Goal: Use online tool/utility: Utilize a website feature to perform a specific function

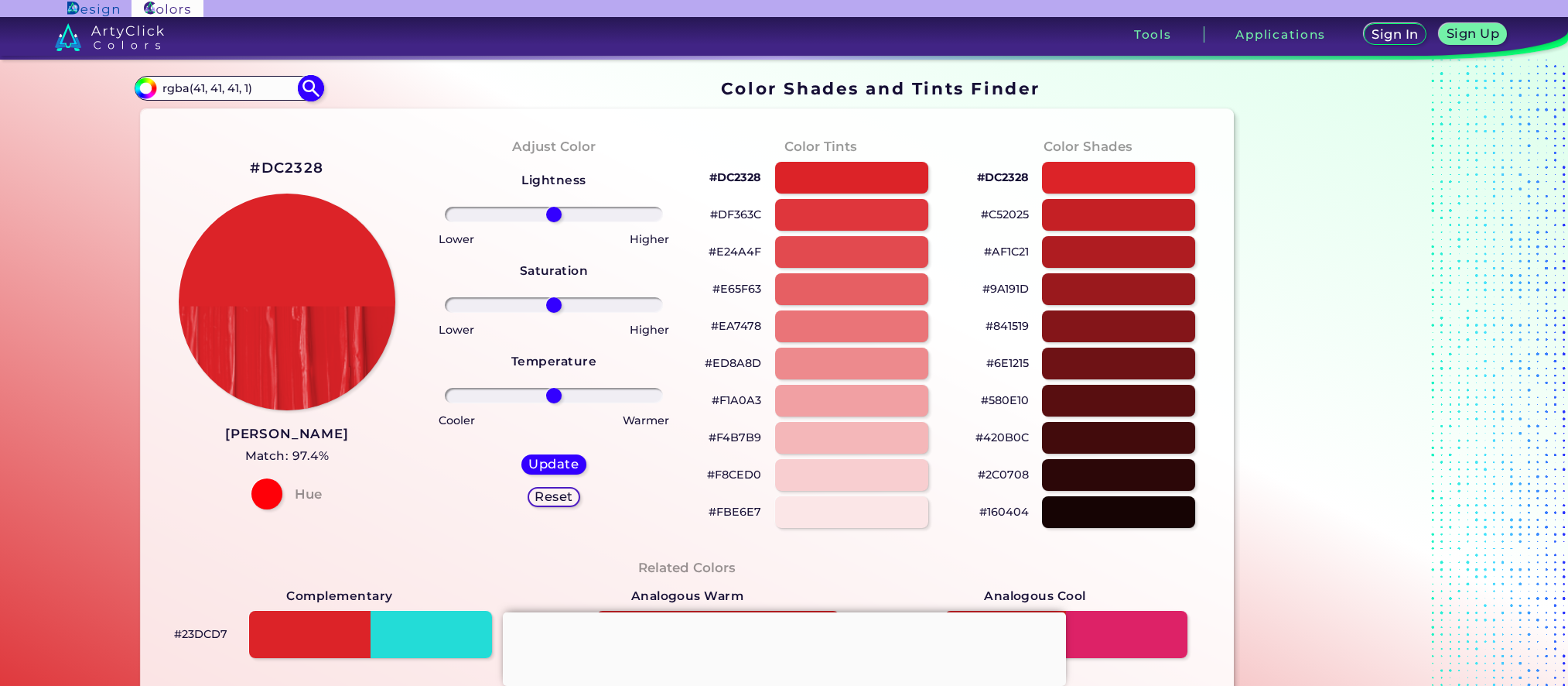
type input "rgba(41, 41, 41, 1)"
click at [311, 91] on img at bounding box center [311, 87] width 27 height 27
type input "#000000"
click at [252, 91] on input "rgba(41, 41, 41, 1)" at bounding box center [228, 88] width 144 height 21
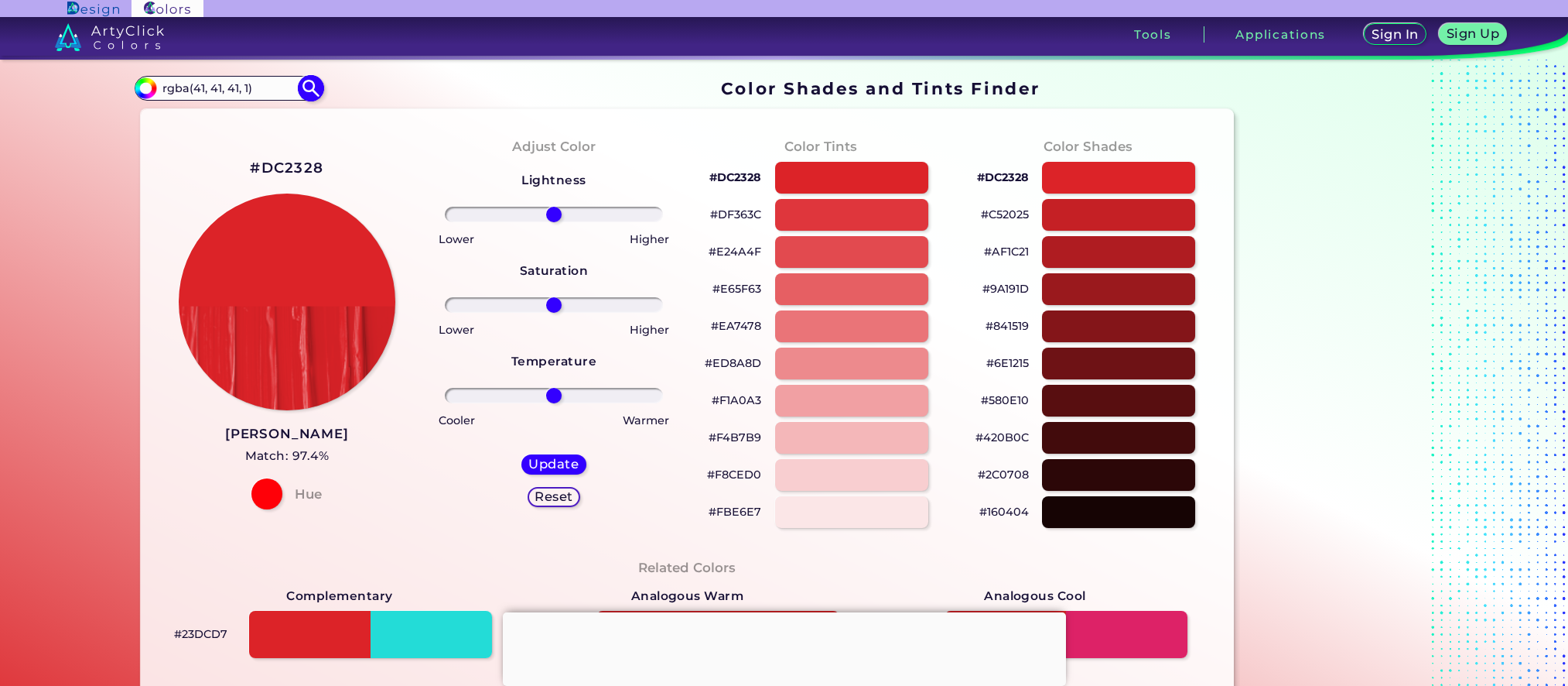
click at [252, 91] on input "rgba(41, 41, 41, 1)" at bounding box center [228, 88] width 144 height 21
paste input "#292929"
type input "#292929\"
type input "#000000"
type input "#292929"
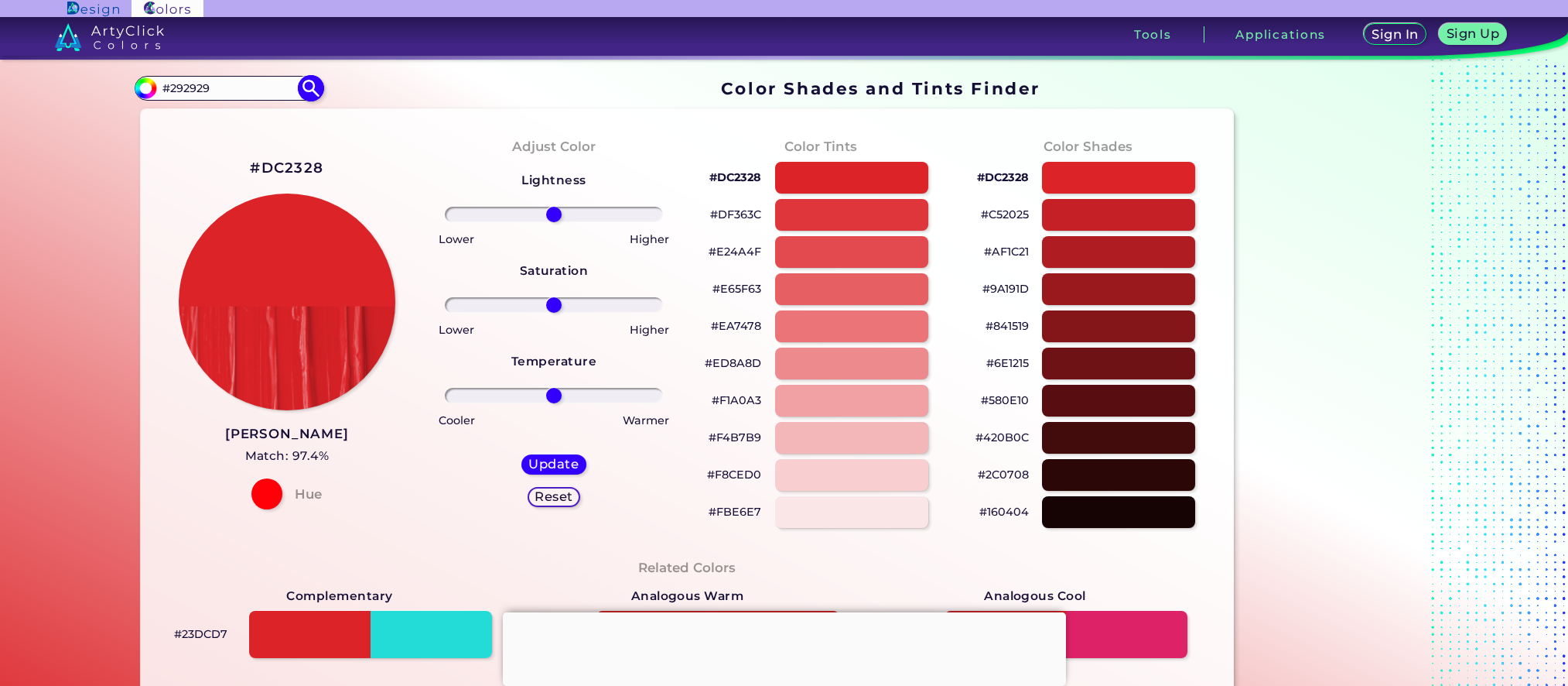
type input "#292929"
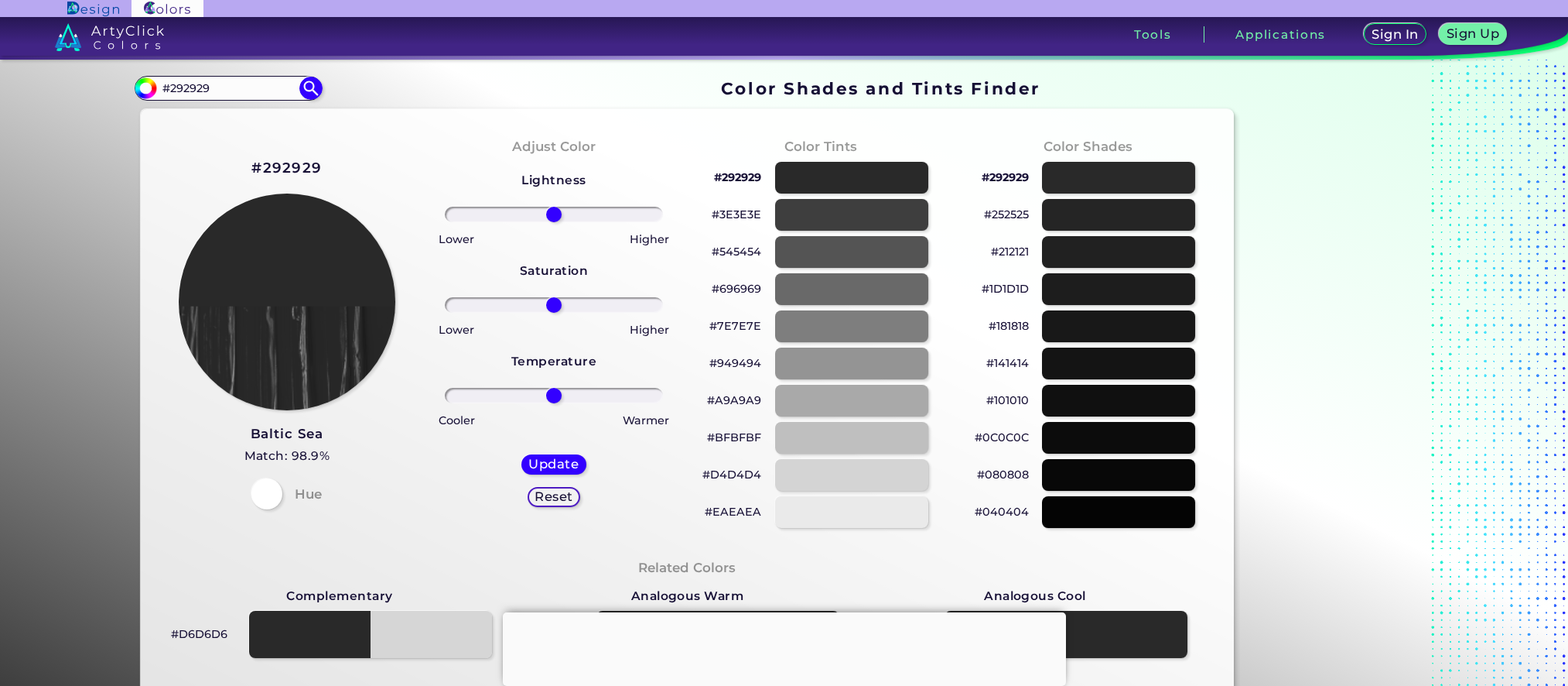
click at [108, 46] on img at bounding box center [109, 37] width 109 height 28
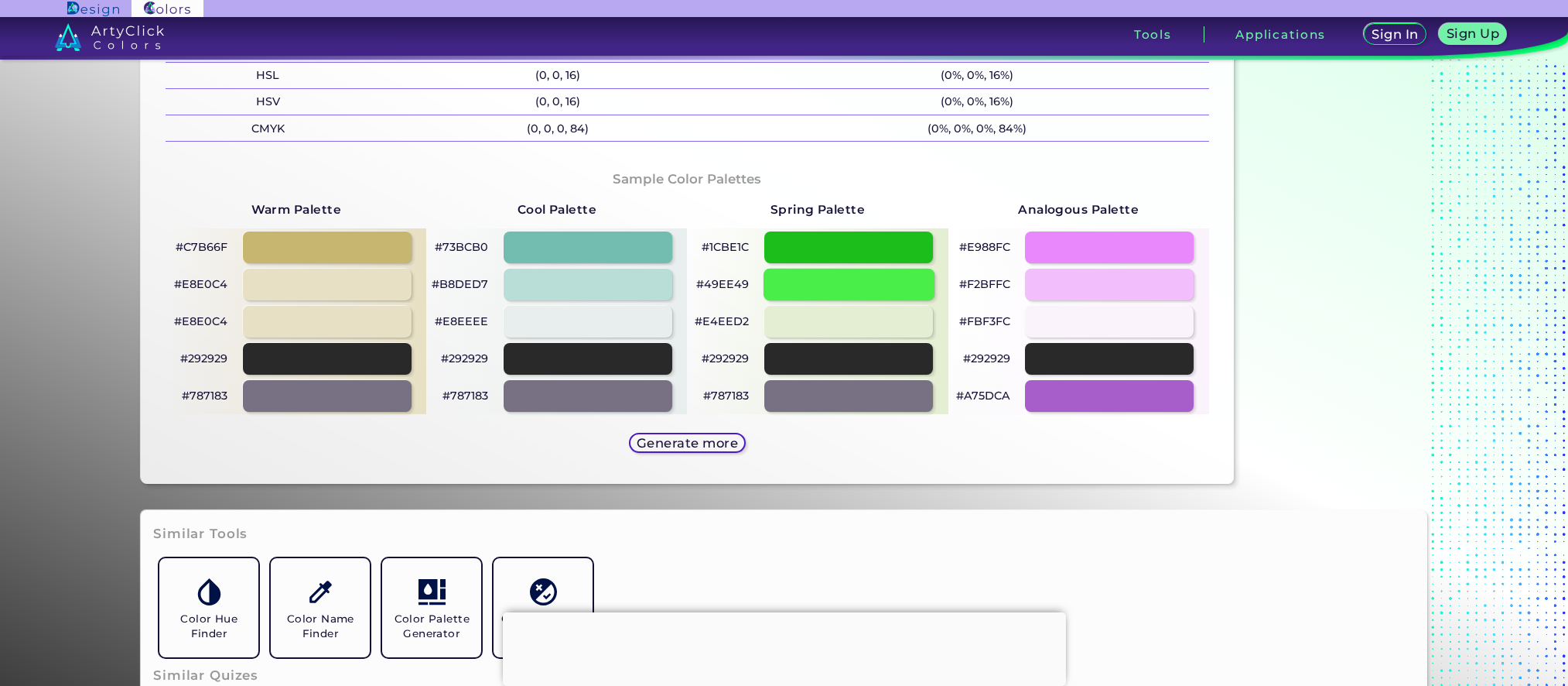
scroll to position [851, 0]
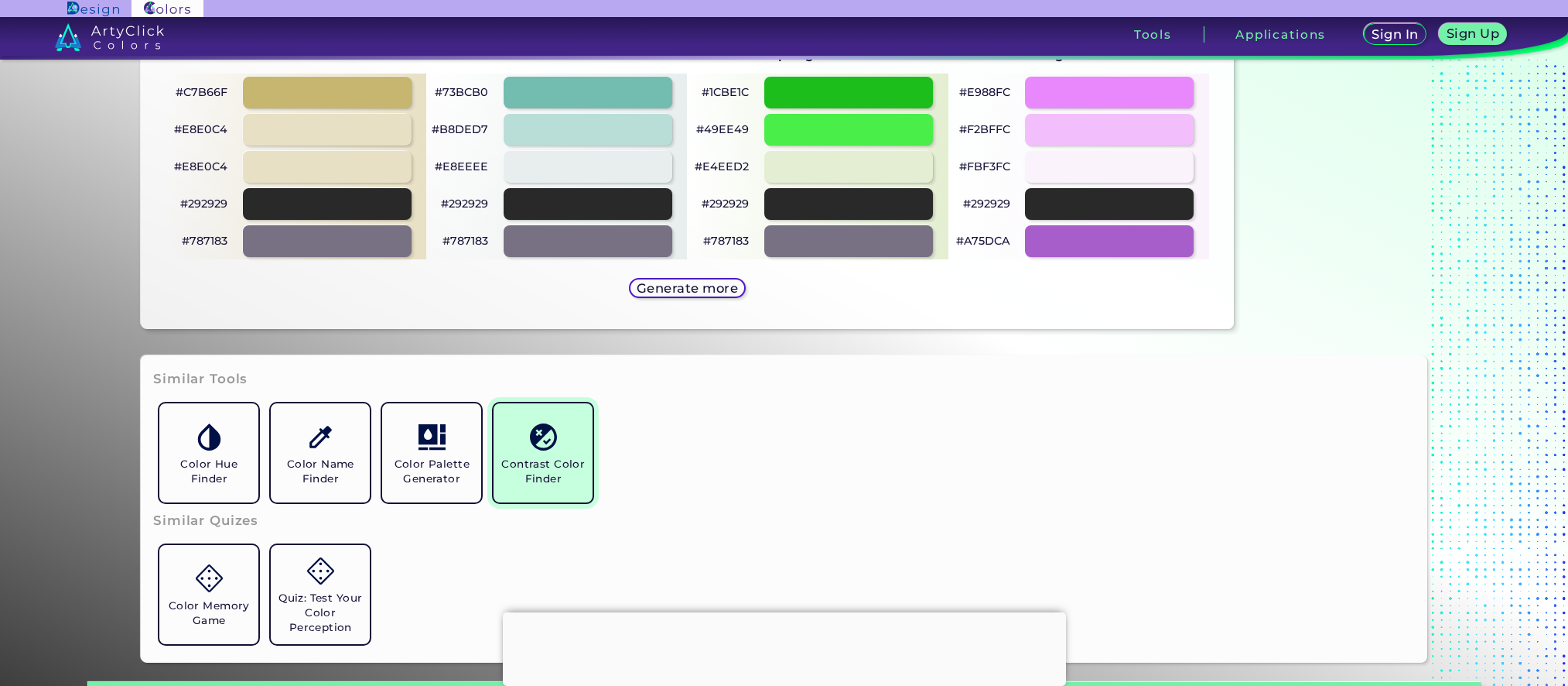
click at [534, 476] on h5 "Contrast Color Finder" at bounding box center [543, 471] width 86 height 29
